Goal: Information Seeking & Learning: Learn about a topic

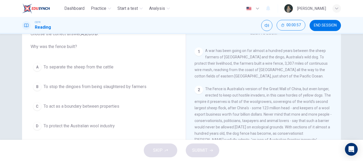
scroll to position [91, 0]
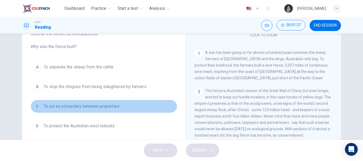
click at [97, 109] on span "To act as a boundary between properties" at bounding box center [82, 106] width 76 height 6
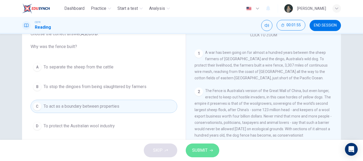
click at [206, 151] on span "SUBMIT" at bounding box center [199, 150] width 15 height 7
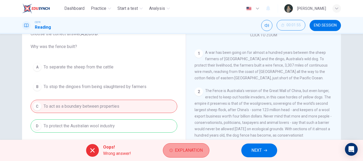
click at [169, 151] on icon "button" at bounding box center [170, 150] width 3 height 3
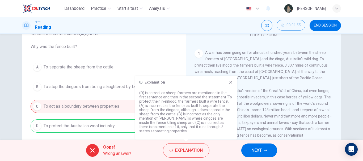
click at [229, 84] on icon at bounding box center [230, 82] width 4 height 4
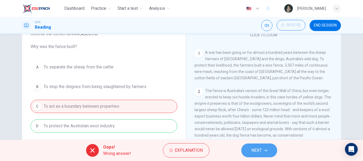
click at [252, 152] on span "NEXT" at bounding box center [256, 150] width 10 height 7
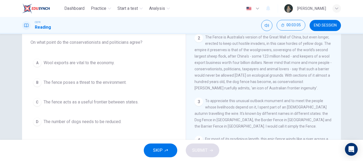
scroll to position [140, 0]
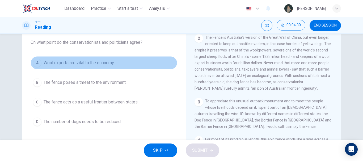
click at [67, 63] on span "Wool exports are vital to the economy." at bounding box center [79, 63] width 71 height 6
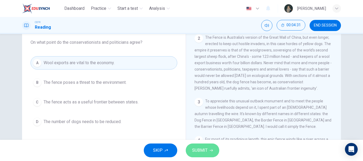
click at [198, 149] on span "SUBMIT" at bounding box center [199, 150] width 15 height 7
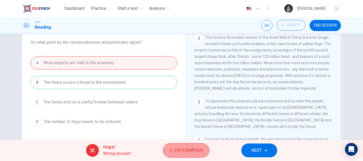
click at [189, 153] on span "Explanation" at bounding box center [189, 150] width 28 height 7
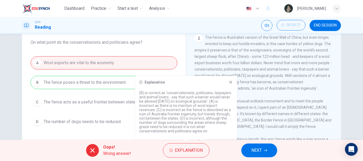
click at [230, 81] on icon at bounding box center [230, 82] width 4 height 4
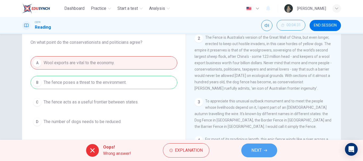
click at [258, 154] on span "NEXT" at bounding box center [256, 150] width 10 height 7
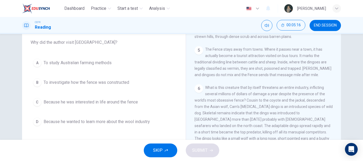
scroll to position [269, 0]
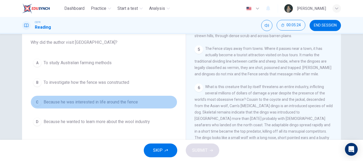
click at [107, 103] on span "Because he was interested in life around the fence" at bounding box center [91, 102] width 94 height 6
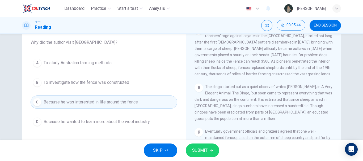
scroll to position [410, 0]
click at [204, 147] on span "SUBMIT" at bounding box center [199, 150] width 15 height 7
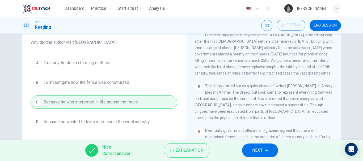
click at [209, 146] on div "Explanation" at bounding box center [187, 150] width 46 height 14
click at [201, 147] on span "Explanation" at bounding box center [190, 150] width 28 height 7
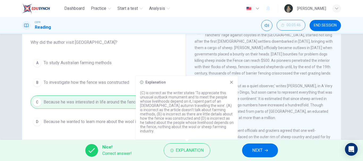
click at [232, 84] on icon at bounding box center [231, 82] width 4 height 4
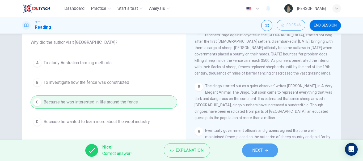
click at [261, 151] on span "NEXT" at bounding box center [257, 150] width 10 height 7
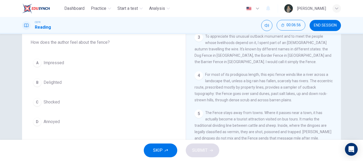
scroll to position [205, 0]
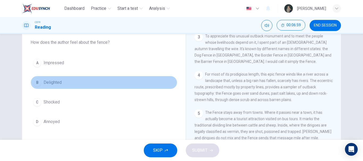
click at [74, 80] on button "B Delighted" at bounding box center [104, 82] width 147 height 13
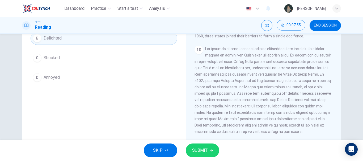
scroll to position [53, 0]
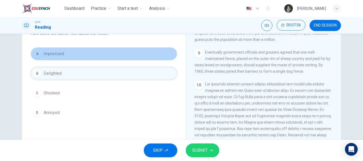
click at [105, 56] on button "A Impressed" at bounding box center [104, 53] width 147 height 13
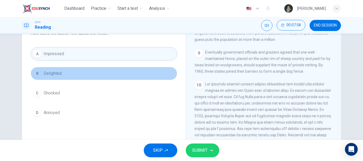
click at [124, 74] on button "B Delighted" at bounding box center [104, 73] width 147 height 13
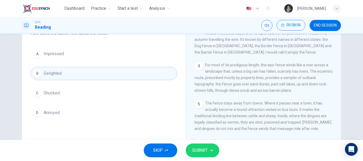
scroll to position [205, 0]
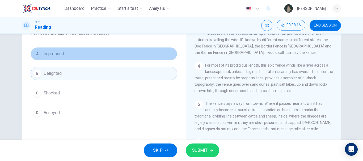
click at [143, 53] on button "A Impressed" at bounding box center [104, 53] width 147 height 13
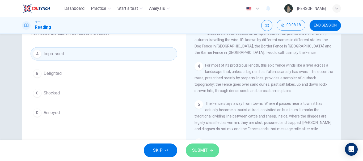
click at [203, 148] on span "SUBMIT" at bounding box center [199, 150] width 15 height 7
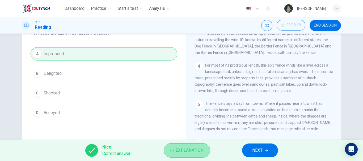
click at [190, 149] on span "Explanation" at bounding box center [190, 150] width 28 height 7
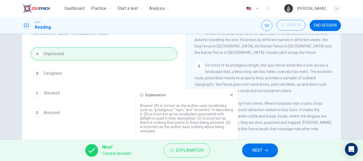
click at [232, 96] on icon at bounding box center [231, 95] width 4 height 4
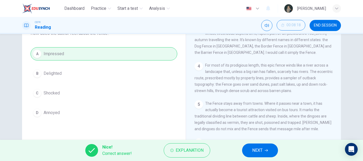
click at [257, 155] on button "NEXT" at bounding box center [260, 151] width 36 height 14
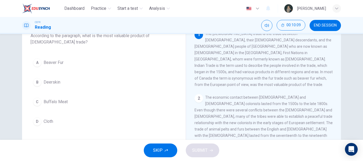
scroll to position [38, 0]
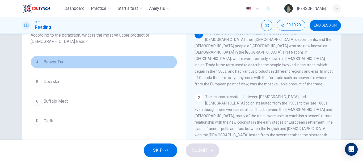
click at [62, 58] on button "A Beaver Fur" at bounding box center [104, 62] width 147 height 13
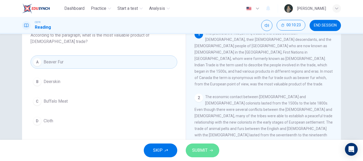
click at [199, 149] on span "SUBMIT" at bounding box center [199, 150] width 15 height 7
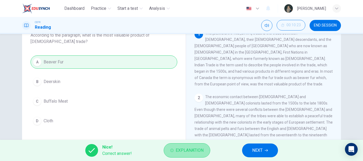
click at [183, 148] on span "Explanation" at bounding box center [190, 150] width 28 height 7
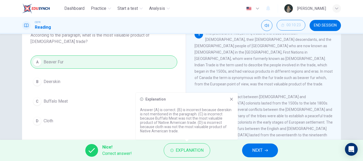
click at [234, 99] on div "Explanation Answer (A) is correct. (B) is incorrect because deerskin is not men…" at bounding box center [187, 116] width 102 height 47
click at [232, 100] on icon at bounding box center [231, 99] width 4 height 4
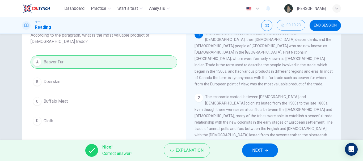
click at [257, 151] on span "NEXT" at bounding box center [257, 150] width 10 height 7
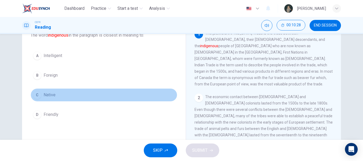
click at [55, 93] on button "C Native" at bounding box center [104, 94] width 147 height 13
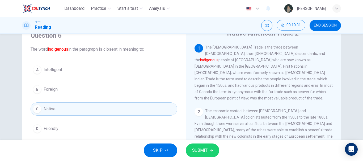
scroll to position [25, 0]
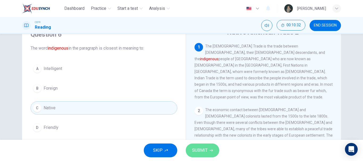
click at [200, 148] on span "SUBMIT" at bounding box center [199, 150] width 15 height 7
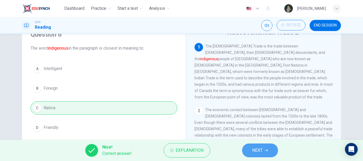
click at [264, 155] on button "NEXT" at bounding box center [260, 151] width 36 height 14
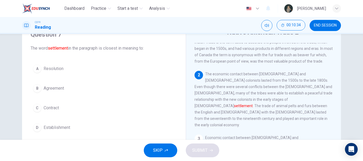
scroll to position [37, 0]
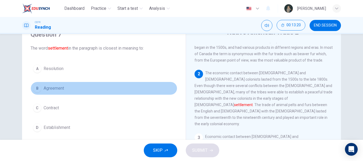
click at [58, 84] on button "B Agreement" at bounding box center [104, 88] width 147 height 13
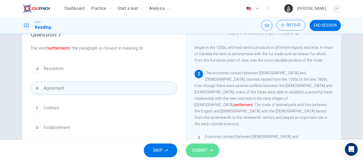
click at [193, 151] on span "SUBMIT" at bounding box center [199, 150] width 15 height 7
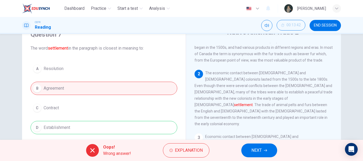
click at [163, 128] on div "A Resolution B Agreement C Contract D Establishment" at bounding box center [104, 98] width 147 height 72
click at [194, 152] on span "Explanation" at bounding box center [189, 150] width 28 height 7
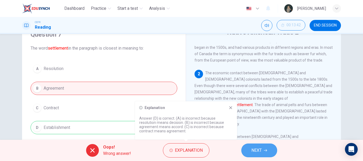
click at [265, 146] on button "NEXT" at bounding box center [259, 151] width 36 height 14
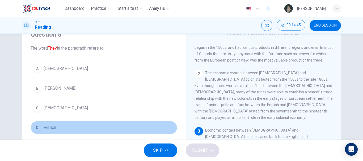
click at [48, 125] on span "French" at bounding box center [50, 128] width 12 height 6
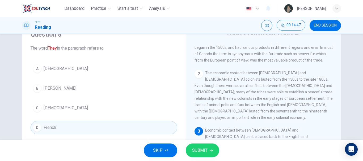
scroll to position [0, 0]
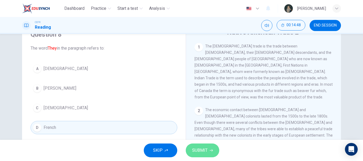
click at [199, 156] on button "SUBMIT" at bounding box center [202, 151] width 33 height 14
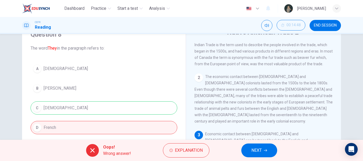
scroll to position [33, 0]
click at [185, 148] on span "Explanation" at bounding box center [189, 150] width 28 height 7
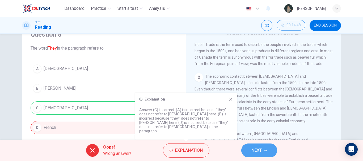
click at [269, 149] on button "NEXT" at bounding box center [259, 151] width 36 height 14
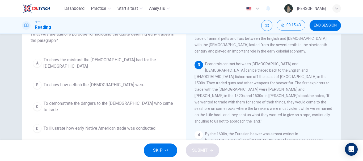
scroll to position [39, 0]
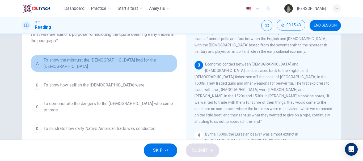
click at [111, 65] on button "A To show the mistrust the [DEMOGRAPHIC_DATA] had for the [DEMOGRAPHIC_DATA]" at bounding box center [104, 64] width 147 height 18
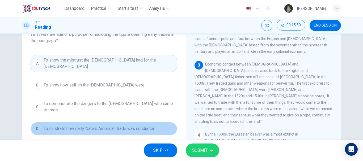
click at [114, 126] on span "To illustrate how early Native American trade was conducted" at bounding box center [100, 129] width 112 height 6
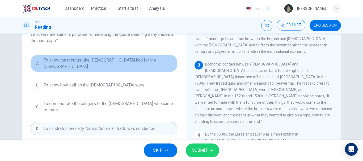
click at [128, 61] on span "To show the mistrust the [DEMOGRAPHIC_DATA] had for the [DEMOGRAPHIC_DATA]" at bounding box center [109, 63] width 131 height 13
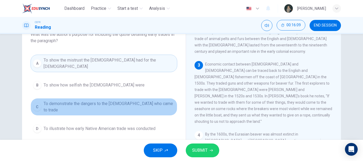
click at [134, 106] on button "C To demonstrate the dangers to the [DEMOGRAPHIC_DATA] who came to trade" at bounding box center [104, 107] width 147 height 18
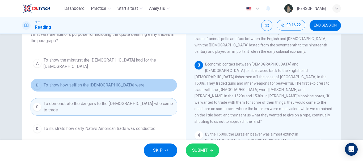
click at [118, 83] on button "B To show how selfish the [DEMOGRAPHIC_DATA] were" at bounding box center [104, 85] width 147 height 13
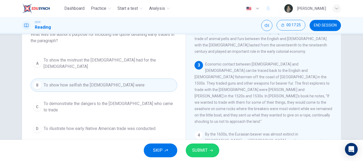
click at [146, 64] on span "To show the mistrust the [DEMOGRAPHIC_DATA] had for the [DEMOGRAPHIC_DATA]" at bounding box center [109, 63] width 131 height 13
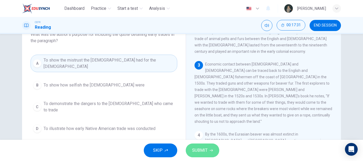
click at [194, 150] on span "SUBMIT" at bounding box center [199, 150] width 15 height 7
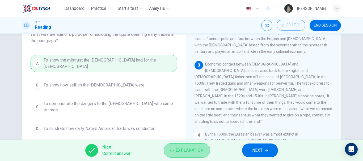
click at [194, 147] on span "Explanation" at bounding box center [190, 150] width 28 height 7
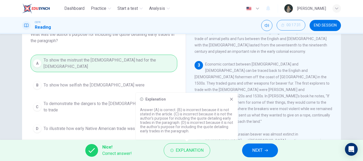
click at [232, 99] on icon at bounding box center [231, 99] width 4 height 4
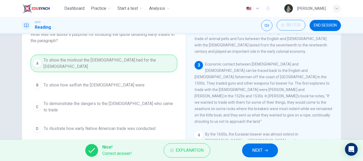
click at [271, 148] on button "NEXT" at bounding box center [260, 151] width 36 height 14
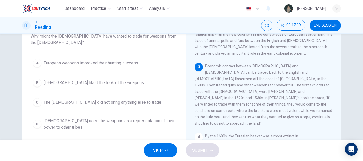
scroll to position [37, 0]
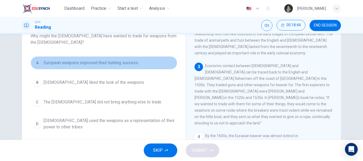
click at [91, 60] on span "European weapons improved their hunting success" at bounding box center [91, 63] width 95 height 6
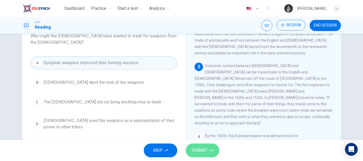
click at [202, 150] on span "SUBMIT" at bounding box center [199, 150] width 15 height 7
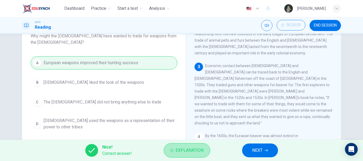
click at [202, 150] on span "Explanation" at bounding box center [190, 150] width 28 height 7
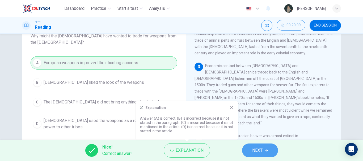
click at [271, 152] on button "NEXT" at bounding box center [260, 151] width 36 height 14
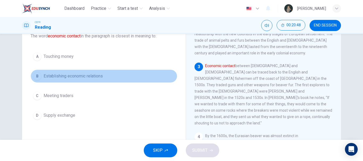
click at [76, 74] on span "Establishing economic relations" at bounding box center [73, 76] width 59 height 6
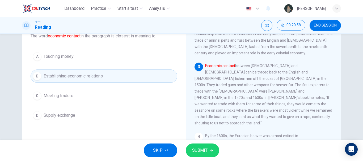
click at [70, 100] on button "C Meeting traders" at bounding box center [104, 95] width 147 height 13
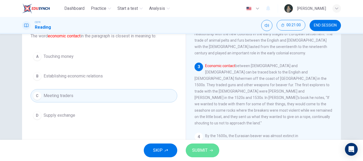
click at [196, 152] on span "SUBMIT" at bounding box center [199, 150] width 15 height 7
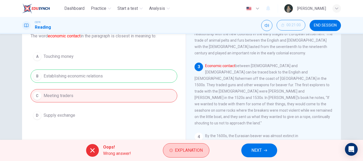
click at [177, 151] on span "Explanation" at bounding box center [189, 150] width 28 height 7
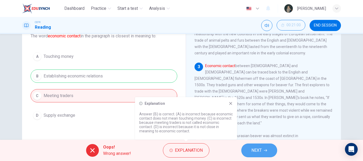
click at [264, 147] on button "NEXT" at bounding box center [259, 151] width 36 height 14
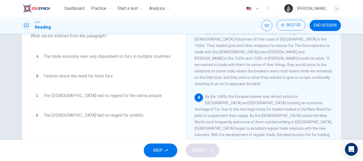
scroll to position [129, 0]
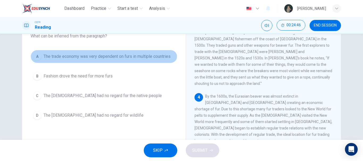
drag, startPoint x: 125, startPoint y: 57, endPoint x: 210, endPoint y: 150, distance: 126.1
click at [210, 150] on div "Dashboard Practice Start a test Analysis English en ​ [PERSON_NAME] CEFR Readin…" at bounding box center [181, 80] width 363 height 161
click at [145, 55] on span "The trade economy was very dependent on furs in multiple countries" at bounding box center [107, 56] width 127 height 6
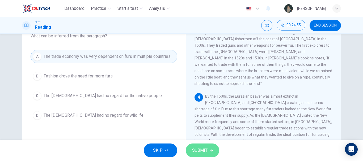
click at [205, 152] on span "SUBMIT" at bounding box center [199, 150] width 15 height 7
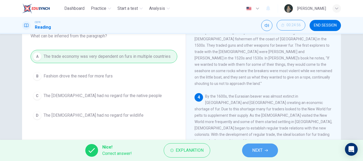
click at [258, 152] on span "NEXT" at bounding box center [257, 150] width 10 height 7
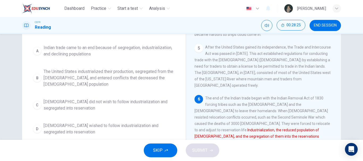
scroll to position [76, 0]
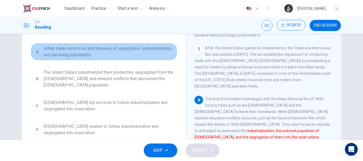
click at [140, 50] on span "Indian trade came to an end because of segregation, industrialization, and decl…" at bounding box center [109, 51] width 131 height 13
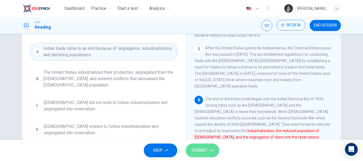
click at [199, 147] on button "SUBMIT" at bounding box center [202, 151] width 33 height 14
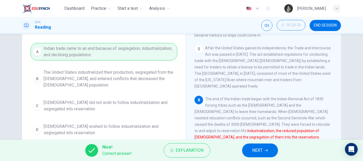
click at [250, 145] on button "NEXT" at bounding box center [260, 151] width 36 height 14
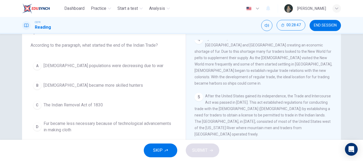
scroll to position [28, 0]
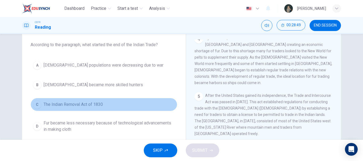
click at [75, 100] on button "C The Indian Removal Act of 1830" at bounding box center [104, 104] width 147 height 13
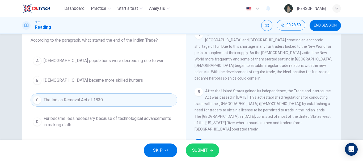
scroll to position [33, 0]
click at [193, 149] on span "SUBMIT" at bounding box center [199, 150] width 15 height 7
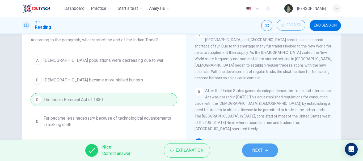
click at [269, 154] on button "NEXT" at bounding box center [260, 151] width 36 height 14
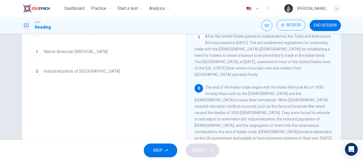
scroll to position [88, 0]
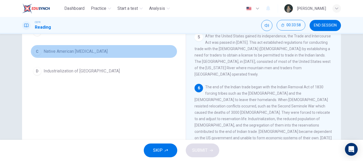
click at [91, 51] on button "C [DEMOGRAPHIC_DATA] [MEDICAL_DATA]" at bounding box center [104, 51] width 147 height 13
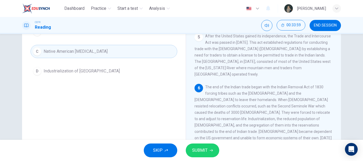
click at [211, 152] on icon "button" at bounding box center [211, 150] width 3 height 3
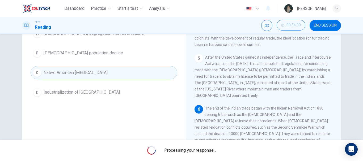
scroll to position [63, 0]
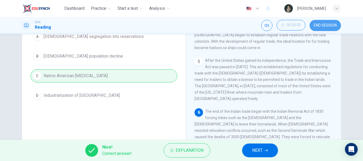
click at [328, 28] on button "END SESSION" at bounding box center [324, 25] width 31 height 11
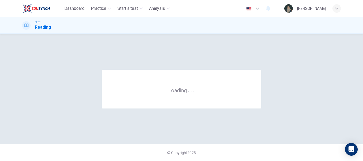
scroll to position [0, 0]
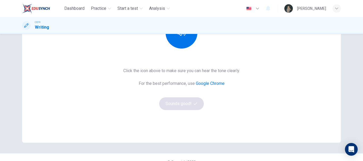
scroll to position [86, 0]
click at [177, 33] on div "CEFR Writing" at bounding box center [181, 25] width 363 height 17
click at [180, 41] on button "button" at bounding box center [181, 33] width 32 height 32
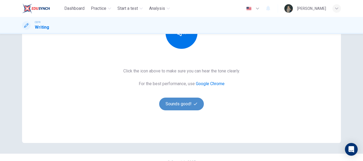
click at [187, 100] on button "Sounds good!" at bounding box center [181, 104] width 45 height 13
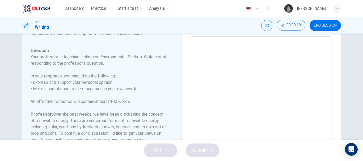
scroll to position [116, 0]
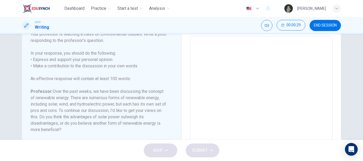
drag, startPoint x: 65, startPoint y: 131, endPoint x: 40, endPoint y: 73, distance: 62.6
click at [40, 73] on div "Question Your professor is teaching a class on Environmental Studies. Write a p…" at bounding box center [99, 124] width 136 height 198
drag, startPoint x: 62, startPoint y: 132, endPoint x: 41, endPoint y: 68, distance: 67.8
click at [41, 68] on div "Question Your professor is teaching a class on Environmental Studies. Write a p…" at bounding box center [99, 124] width 136 height 198
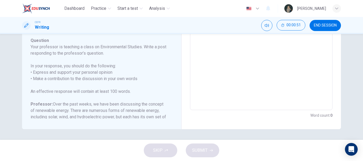
scroll to position [0, 0]
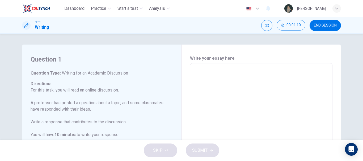
click at [326, 21] on button "END SESSION" at bounding box center [324, 25] width 31 height 11
